Goal: Navigation & Orientation: Understand site structure

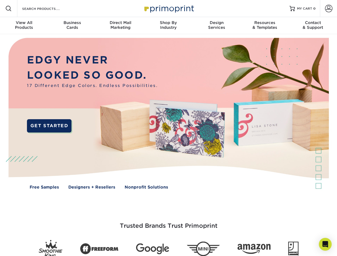
click at [168, 128] on img at bounding box center [169, 117] width 334 height 167
click at [9, 9] on span at bounding box center [8, 8] width 6 height 6
click at [329, 9] on span at bounding box center [328, 8] width 7 height 7
click at [24, 26] on div "View All Products" at bounding box center [24, 25] width 48 height 10
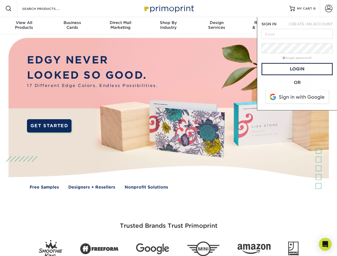
click at [72, 26] on div "Business Cards" at bounding box center [72, 25] width 48 height 10
click at [120, 26] on div "Direct Mail Marketing" at bounding box center [120, 25] width 48 height 10
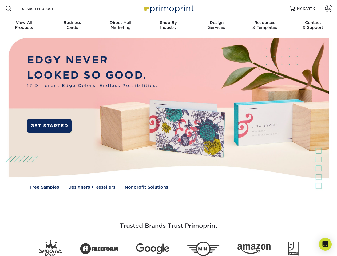
click at [168, 26] on div "Shop By Industry" at bounding box center [168, 25] width 48 height 10
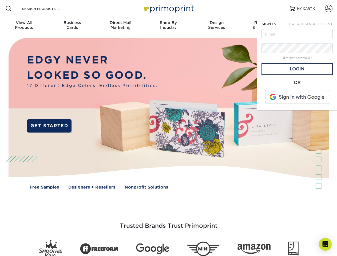
click at [217, 26] on div "Design Services" at bounding box center [217, 25] width 48 height 10
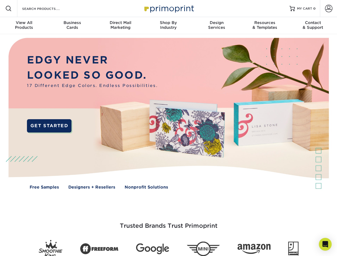
click at [265, 26] on span "SIGN IN" at bounding box center [269, 24] width 15 height 4
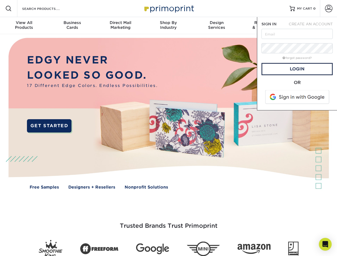
click at [313, 26] on div "Contact & Support" at bounding box center [313, 25] width 48 height 10
